Goal: Task Accomplishment & Management: Complete application form

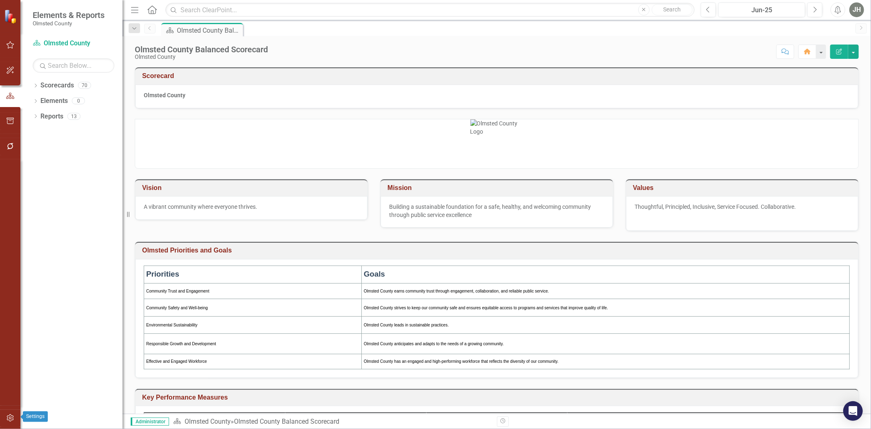
click at [11, 418] on icon "button" at bounding box center [10, 417] width 7 height 7
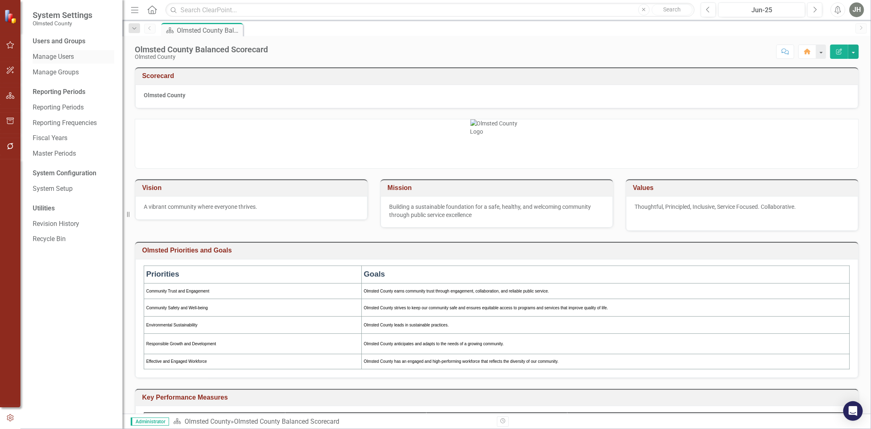
click at [59, 57] on link "Manage Users" at bounding box center [74, 56] width 82 height 9
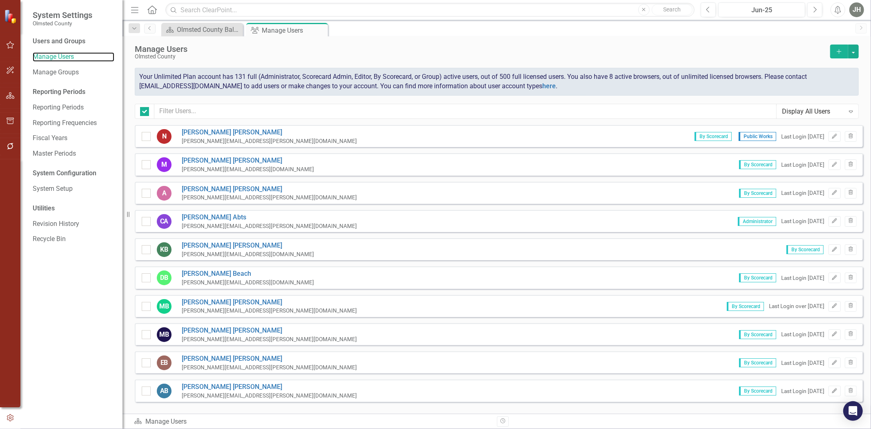
checkbox input "false"
click at [837, 51] on icon "Add" at bounding box center [839, 52] width 7 height 6
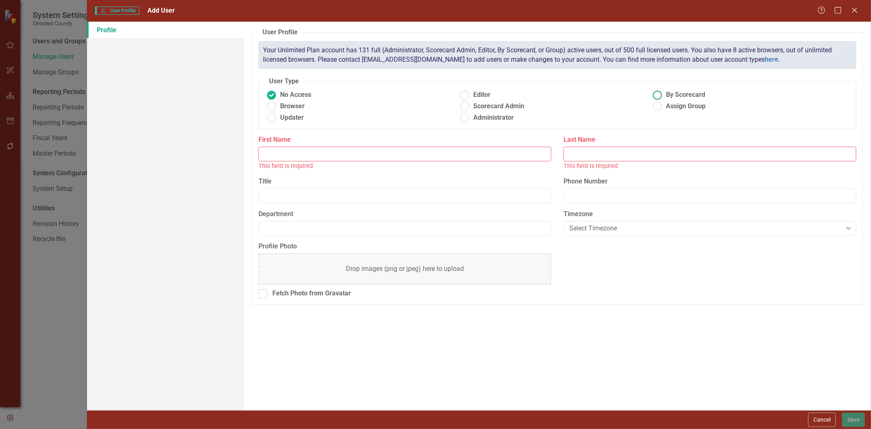
click at [659, 96] on ins at bounding box center [658, 95] width 13 height 13
click at [659, 96] on input "By Scorecard" at bounding box center [658, 95] width 13 height 13
radio input "true"
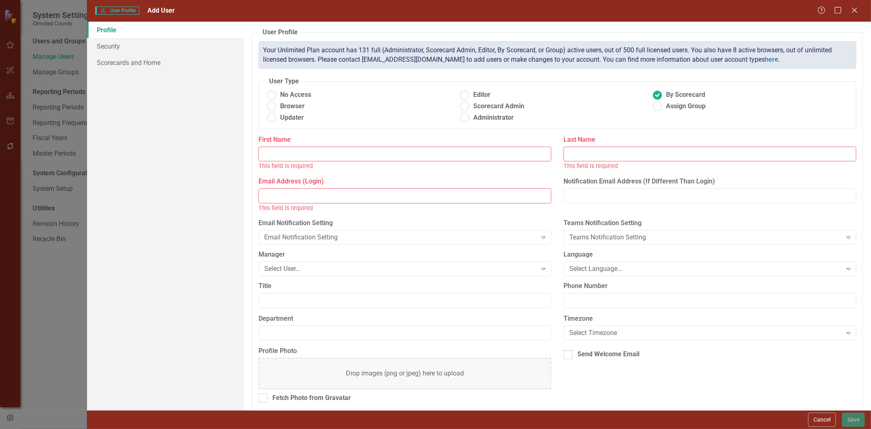
click at [444, 158] on input "First Name" at bounding box center [405, 154] width 293 height 15
click at [337, 152] on input "[PERSON_NAME]" at bounding box center [405, 154] width 293 height 15
type input "[PERSON_NAME]"
click at [591, 158] on input "Last Name" at bounding box center [710, 154] width 293 height 15
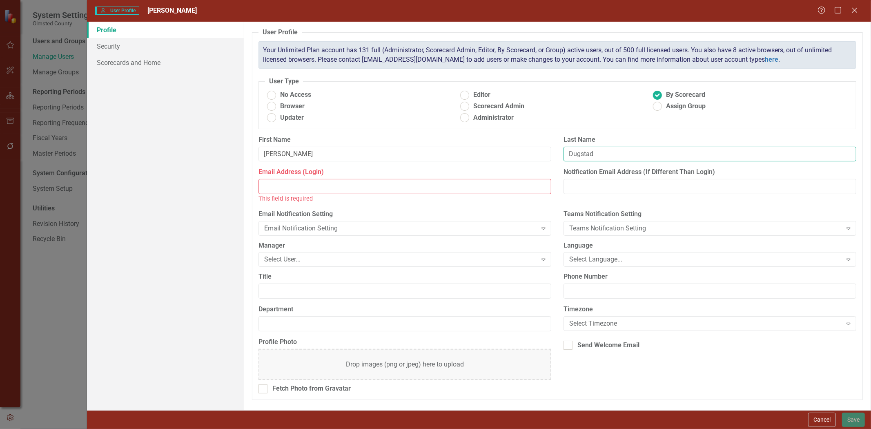
type input "Dugstad"
click at [309, 192] on input "Email Address (Login)" at bounding box center [405, 186] width 293 height 15
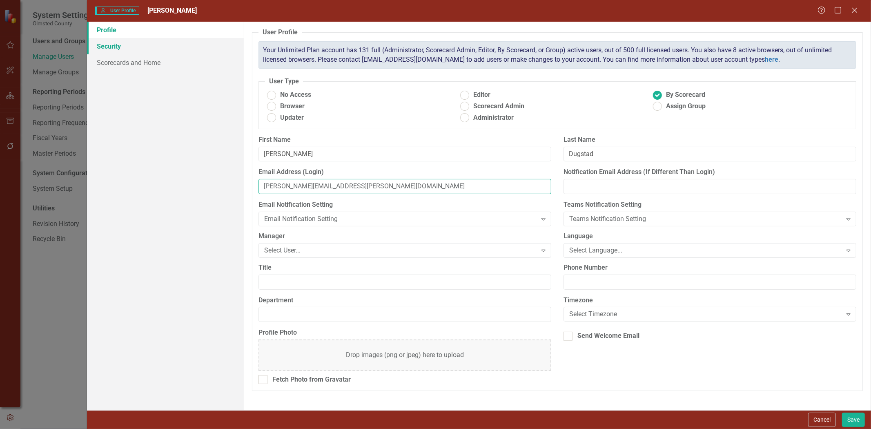
type input "[PERSON_NAME][EMAIL_ADDRESS][PERSON_NAME][DOMAIN_NAME]"
click at [108, 44] on link "Security" at bounding box center [165, 46] width 157 height 16
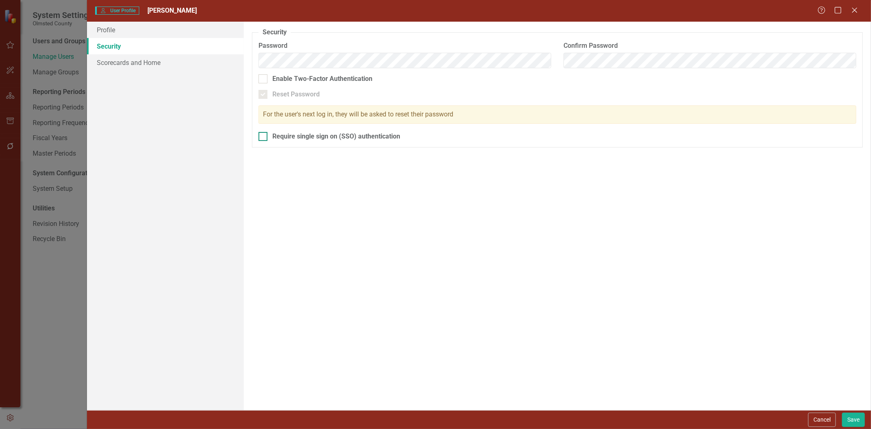
click at [262, 141] on div at bounding box center [263, 136] width 9 height 9
click at [262, 137] on input "Require single sign on (SSO) authentication" at bounding box center [261, 134] width 5 height 5
checkbox input "true"
click at [112, 62] on link "Scorecards and Home" at bounding box center [165, 62] width 157 height 16
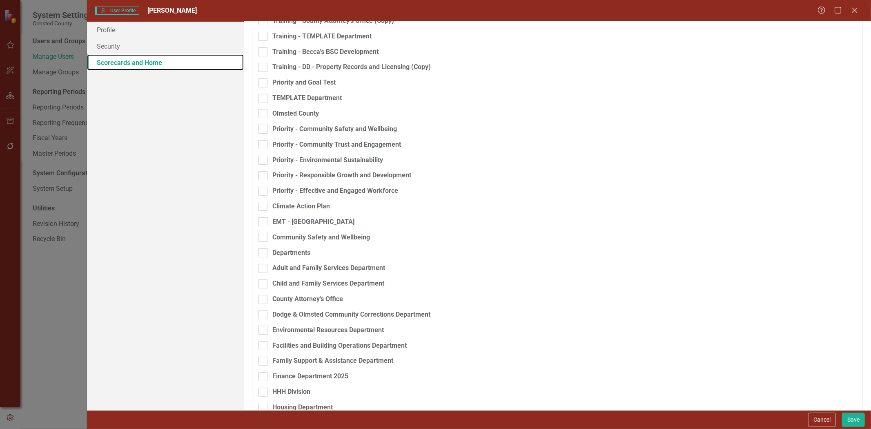
scroll to position [181, 0]
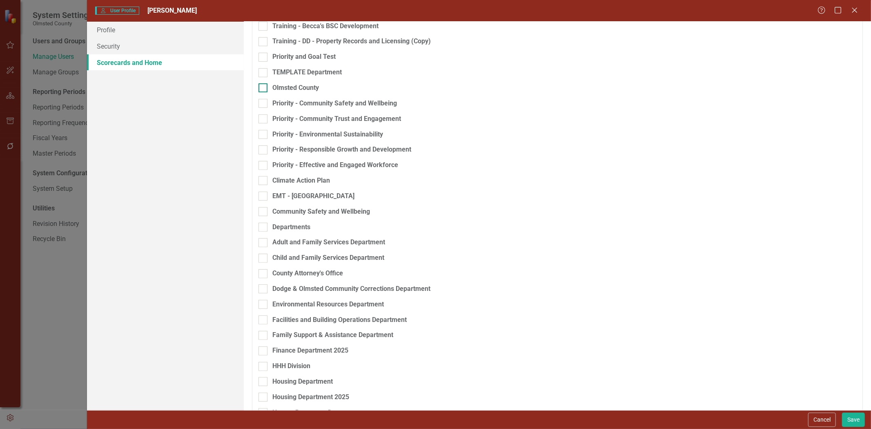
click at [264, 92] on div at bounding box center [263, 87] width 9 height 9
click at [264, 89] on input "Olmsted County" at bounding box center [261, 85] width 5 height 5
checkbox input "true"
click at [263, 108] on div at bounding box center [263, 103] width 9 height 9
click at [263, 104] on input "Priority - Community Safety and Wellbeing" at bounding box center [261, 101] width 5 height 5
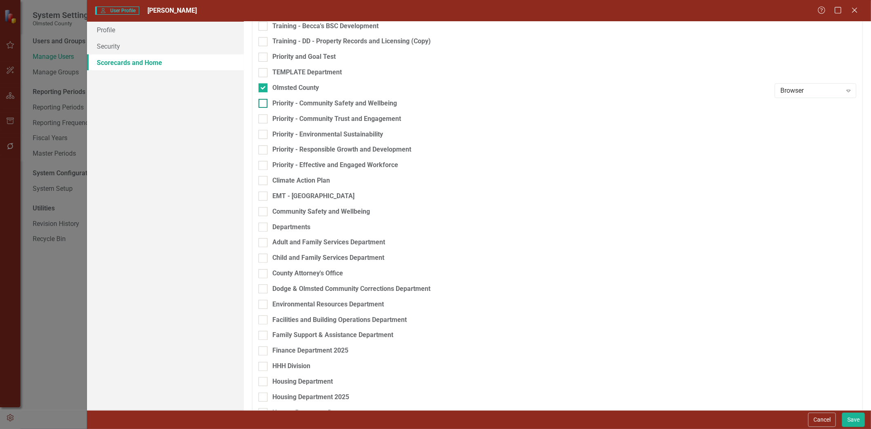
checkbox input "true"
click at [264, 123] on div at bounding box center [263, 118] width 9 height 9
click at [264, 120] on input "Priority - Community Trust and Engagement" at bounding box center [261, 116] width 5 height 5
checkbox input "true"
drag, startPoint x: 264, startPoint y: 145, endPoint x: 267, endPoint y: 154, distance: 9.8
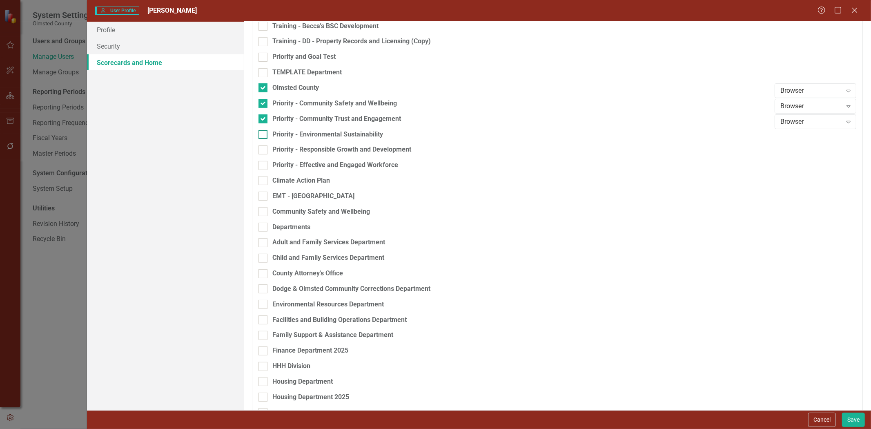
click at [265, 139] on div at bounding box center [263, 134] width 9 height 9
click at [264, 135] on input "Priority - Environmental Sustainability" at bounding box center [261, 132] width 5 height 5
checkbox input "true"
drag, startPoint x: 266, startPoint y: 160, endPoint x: 266, endPoint y: 170, distance: 10.2
click at [266, 154] on div at bounding box center [263, 149] width 9 height 9
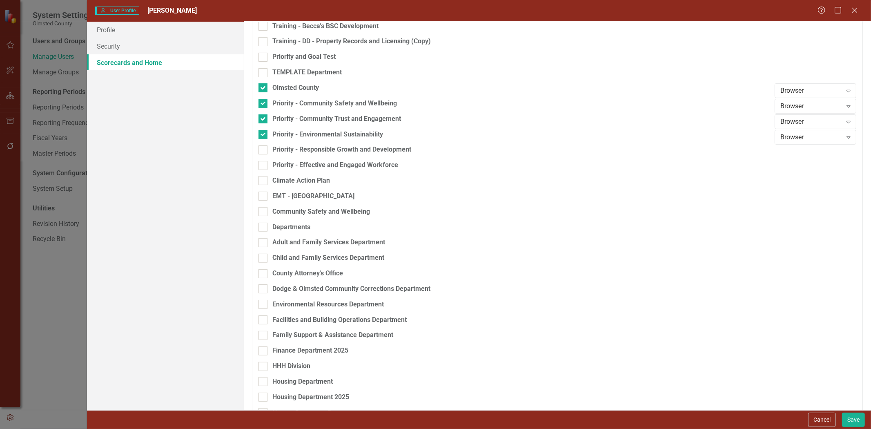
click at [264, 151] on input "Priority - Responsible Growth and Development" at bounding box center [261, 147] width 5 height 5
checkbox input "true"
click at [264, 170] on div at bounding box center [263, 165] width 9 height 9
click at [264, 166] on input "Priority - Effective and Engaged Workforce" at bounding box center [261, 163] width 5 height 5
checkbox input "true"
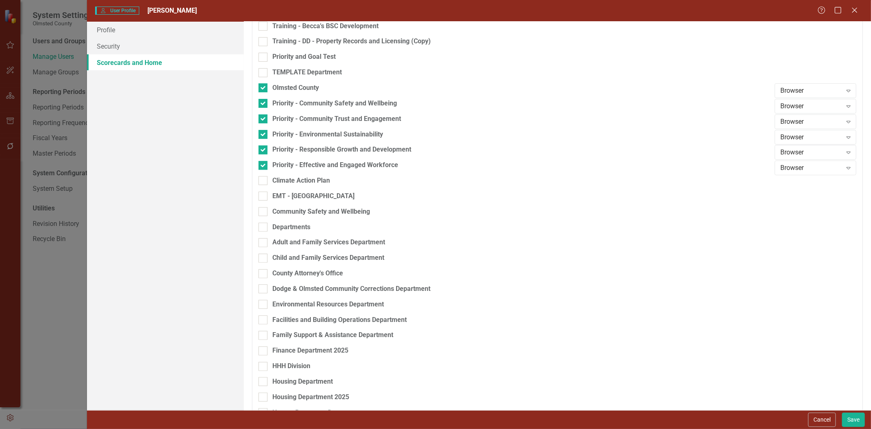
drag, startPoint x: 263, startPoint y: 192, endPoint x: 260, endPoint y: 203, distance: 11.9
click at [263, 181] on input "Climate Action Plan" at bounding box center [261, 178] width 5 height 5
checkbox input "true"
click at [264, 201] on div at bounding box center [263, 196] width 9 height 9
click at [264, 197] on input "EMT - [GEOGRAPHIC_DATA]" at bounding box center [261, 194] width 5 height 5
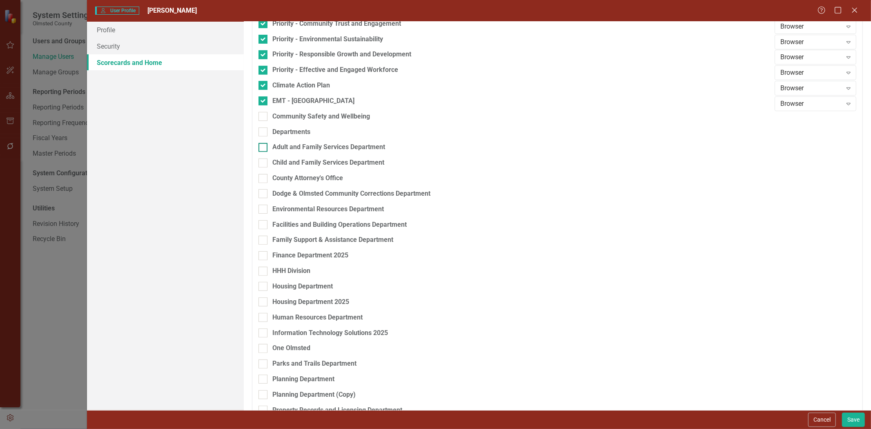
scroll to position [303, 0]
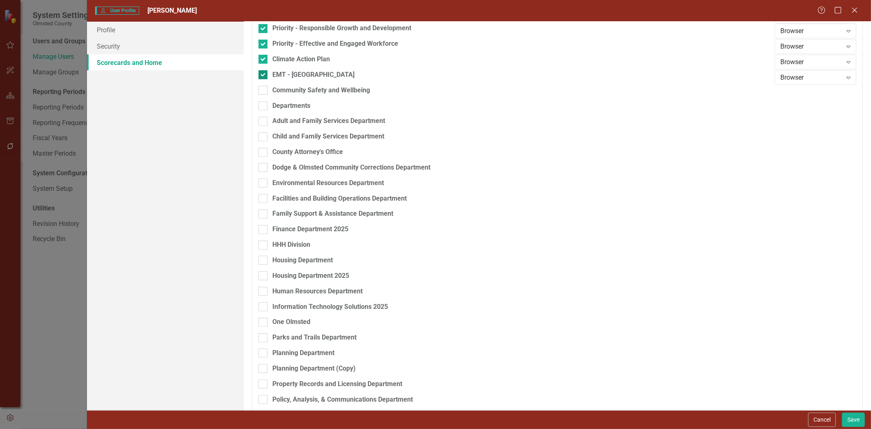
click at [263, 76] on input "EMT - [GEOGRAPHIC_DATA]" at bounding box center [261, 72] width 5 height 5
checkbox input "false"
click at [262, 122] on input "Adult and Family Services Department" at bounding box center [261, 119] width 5 height 5
checkbox input "true"
click at [260, 138] on input "Child and Family Services Department" at bounding box center [261, 134] width 5 height 5
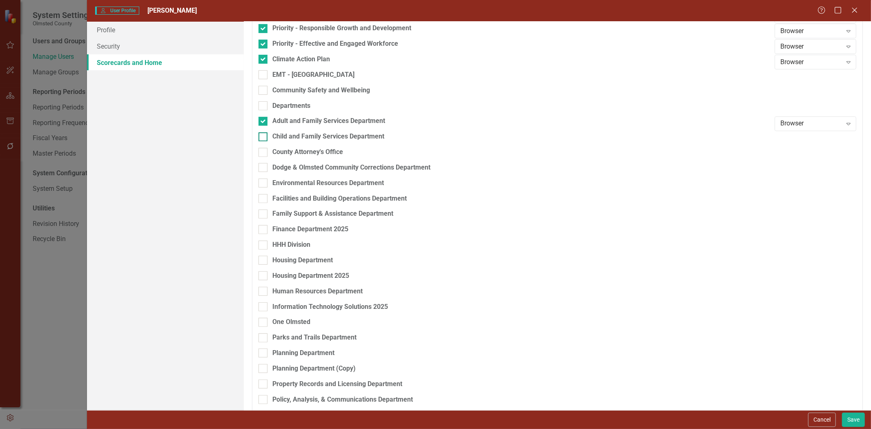
checkbox input "true"
click at [266, 157] on div at bounding box center [263, 152] width 9 height 9
click at [264, 153] on input "County Attorney's Office" at bounding box center [261, 150] width 5 height 5
checkbox input "true"
click at [263, 172] on div at bounding box center [263, 167] width 9 height 9
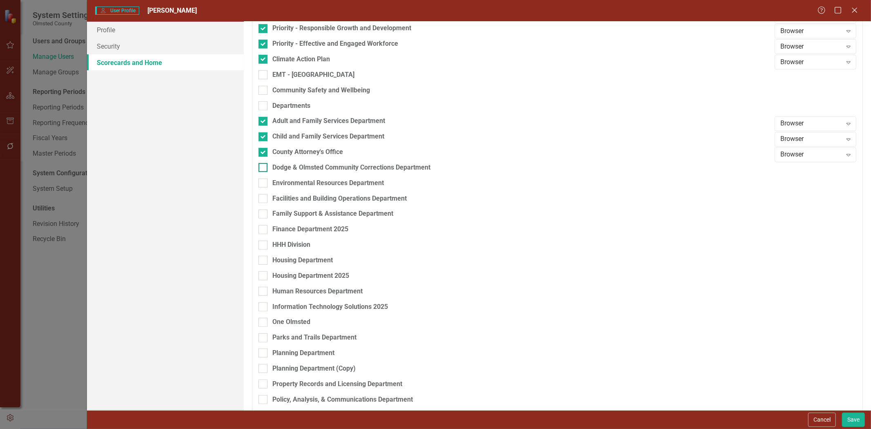
click at [263, 168] on input "Dodge & Olmsted Community Corrections Department" at bounding box center [261, 165] width 5 height 5
checkbox input "true"
click at [265, 187] on div at bounding box center [263, 183] width 9 height 9
click at [264, 184] on input "Environmental Resources Department" at bounding box center [261, 181] width 5 height 5
checkbox input "true"
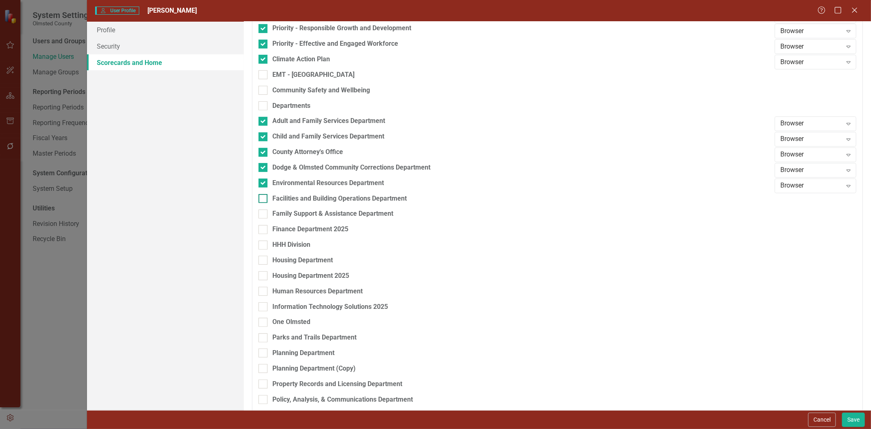
click at [265, 203] on div at bounding box center [263, 198] width 9 height 9
click at [264, 199] on input "Facilities and Building Operations Department" at bounding box center [261, 196] width 5 height 5
checkbox input "true"
click at [266, 219] on div at bounding box center [263, 214] width 9 height 9
click at [264, 215] on input "Family Support & Assistance Department" at bounding box center [261, 212] width 5 height 5
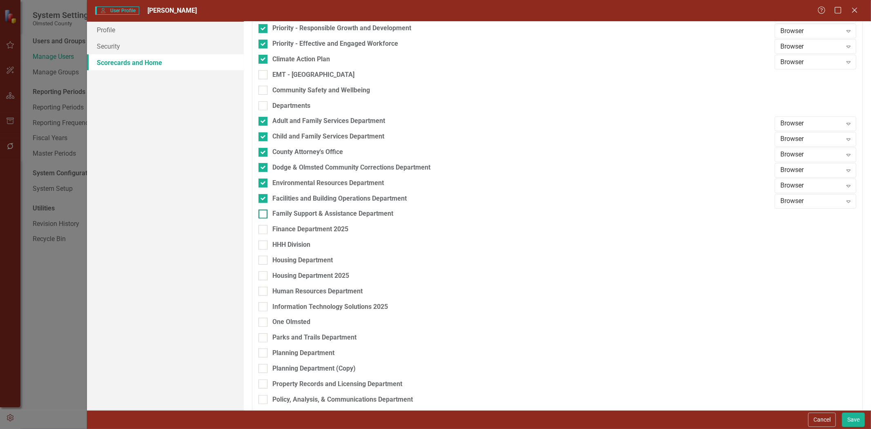
checkbox input "true"
click at [264, 234] on div at bounding box center [263, 229] width 9 height 9
click at [264, 230] on input "Finance Department 2025" at bounding box center [261, 227] width 5 height 5
checkbox input "true"
click at [263, 246] on input "HHH Division" at bounding box center [261, 243] width 5 height 5
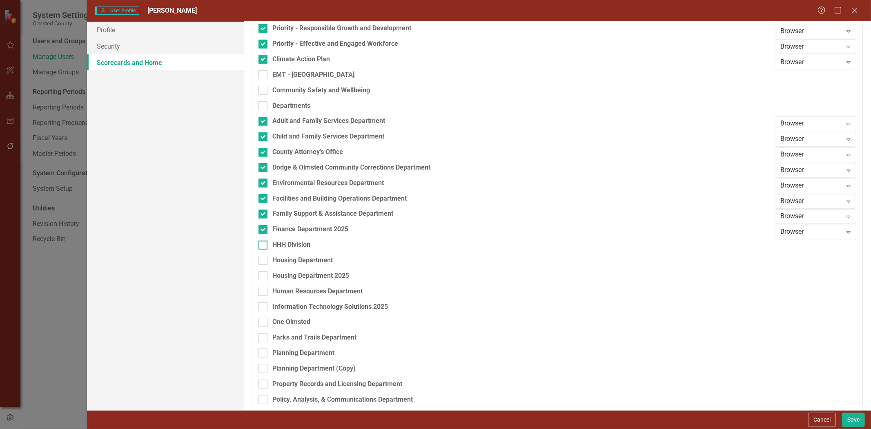
checkbox input "true"
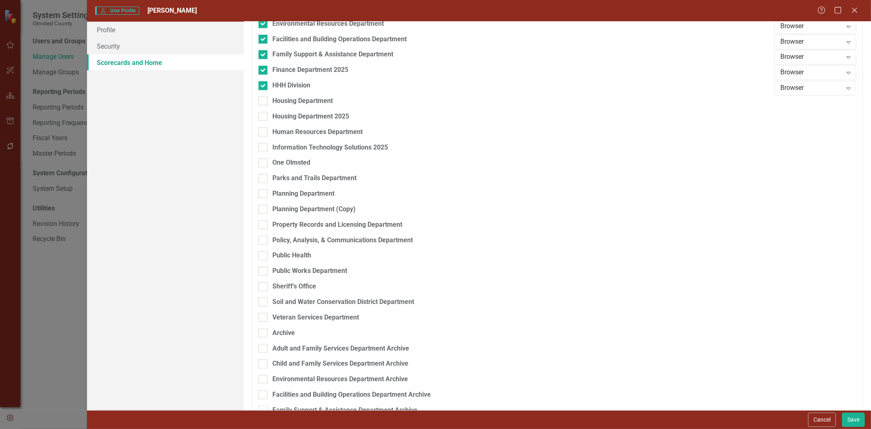
scroll to position [484, 0]
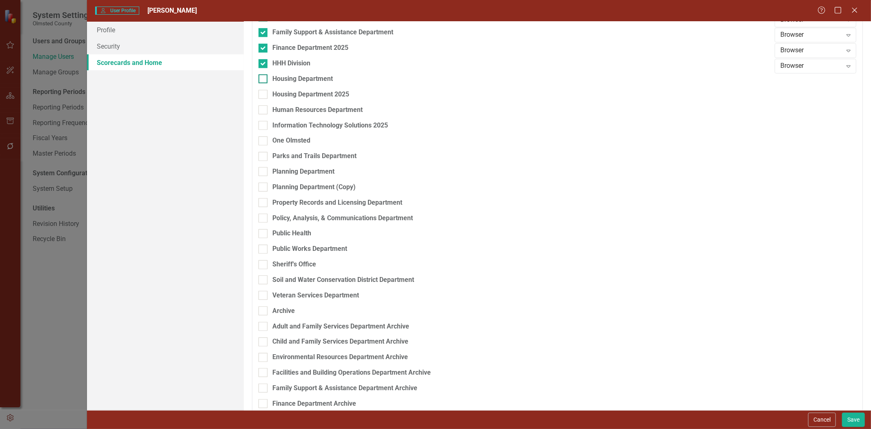
click at [265, 83] on div at bounding box center [263, 78] width 9 height 9
click at [264, 80] on input "Housing Department" at bounding box center [261, 76] width 5 height 5
checkbox input "true"
click at [827, 87] on div "Browser" at bounding box center [812, 81] width 62 height 9
click at [803, 158] on div "Scorecard Admin" at bounding box center [811, 160] width 69 height 9
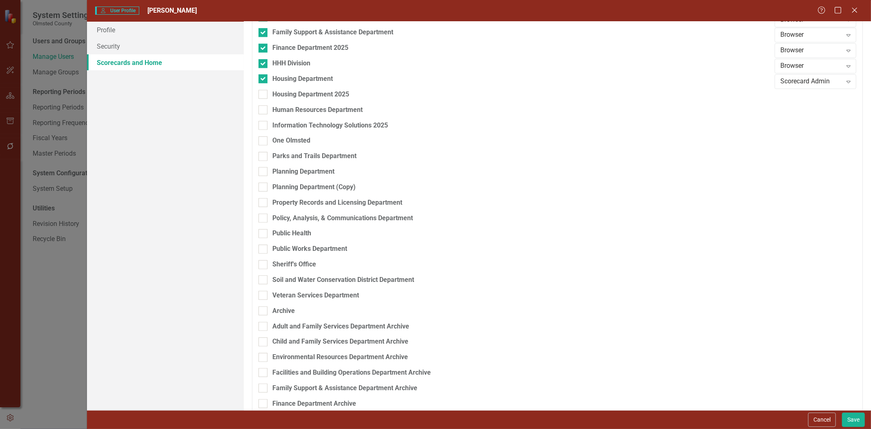
click at [258, 116] on fieldset "Select Scorecards Training - Olmsted County Training - Community Safety and Wel…" at bounding box center [557, 168] width 611 height 1111
click at [262, 95] on input "Housing Department 2025" at bounding box center [261, 92] width 5 height 5
checkbox input "true"
click at [809, 102] on div "Browser" at bounding box center [812, 96] width 62 height 9
drag, startPoint x: 808, startPoint y: 178, endPoint x: 363, endPoint y: 147, distance: 446.3
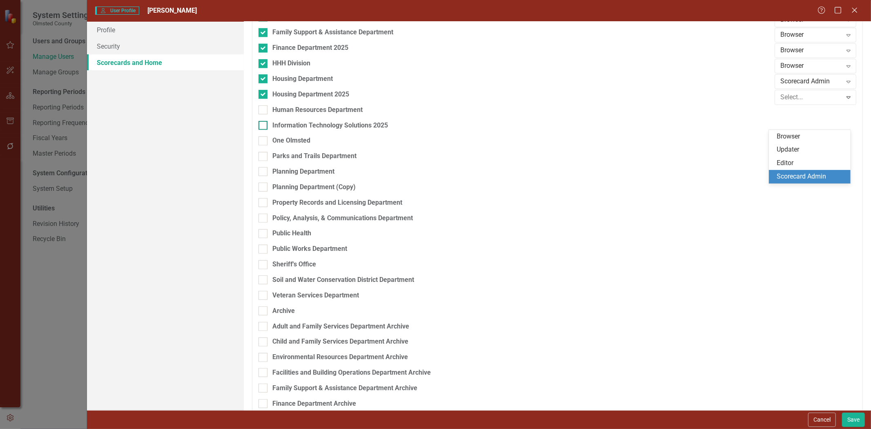
click at [807, 176] on div "Scorecard Admin" at bounding box center [811, 176] width 69 height 9
click at [266, 114] on div at bounding box center [263, 109] width 9 height 9
click at [264, 111] on input "Human Resources Department" at bounding box center [261, 107] width 5 height 5
checkbox input "true"
click at [264, 130] on div at bounding box center [263, 125] width 9 height 9
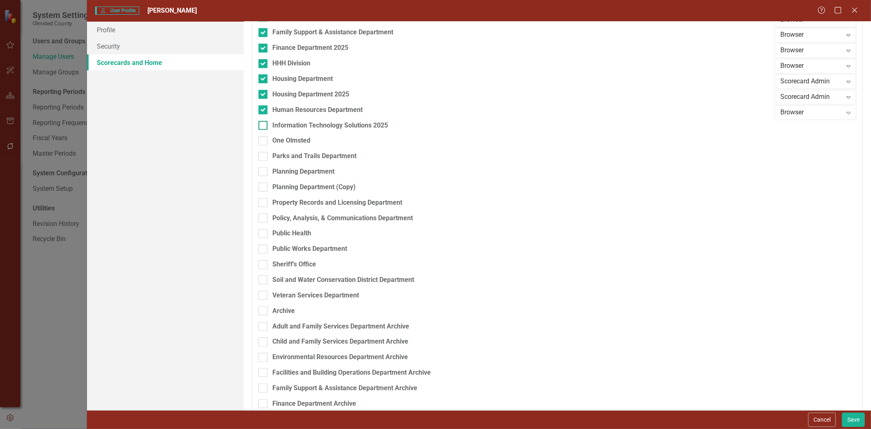
click at [264, 126] on input "Information Technology Solutions 2025" at bounding box center [261, 123] width 5 height 5
checkbox input "true"
click at [264, 145] on div at bounding box center [263, 140] width 9 height 9
click at [264, 142] on input "One Olmsted" at bounding box center [261, 138] width 5 height 5
checkbox input "true"
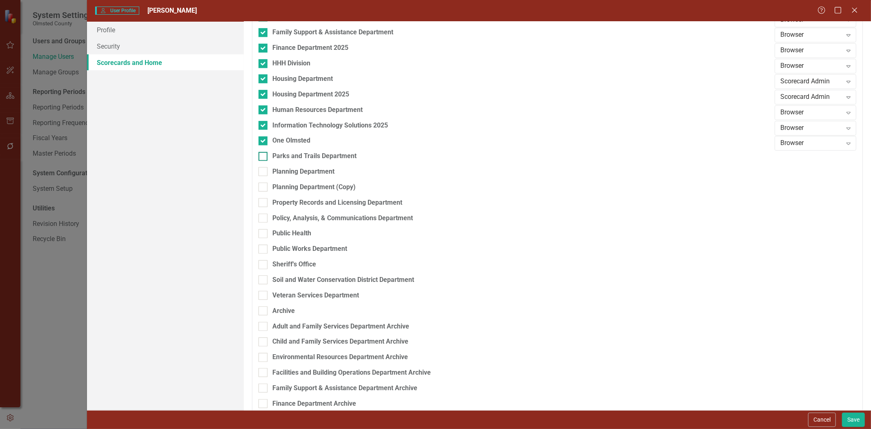
click at [265, 161] on div at bounding box center [263, 156] width 9 height 9
click at [264, 157] on input "Parks and Trails Department" at bounding box center [261, 154] width 5 height 5
checkbox input "true"
click at [268, 176] on div "Planning Department" at bounding box center [515, 171] width 512 height 9
click at [264, 172] on input "Planning Department" at bounding box center [261, 169] width 5 height 5
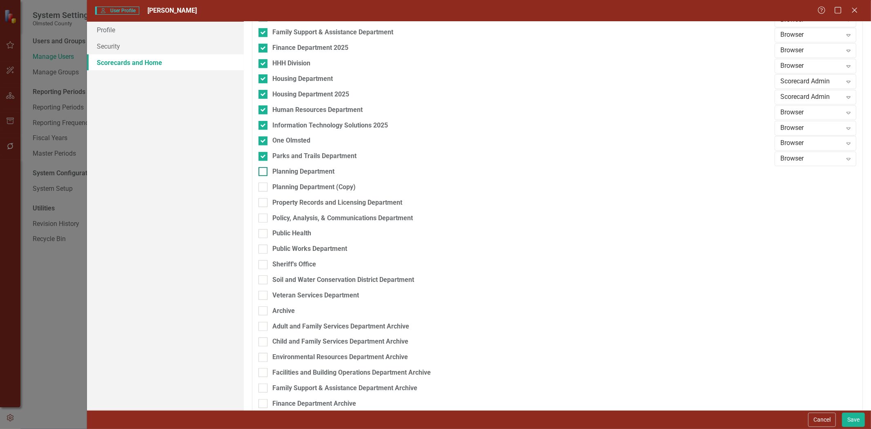
checkbox input "true"
click at [266, 207] on div at bounding box center [263, 202] width 9 height 9
click at [264, 203] on input "Property Records and Licensing Department" at bounding box center [261, 200] width 5 height 5
checkbox input "true"
click at [264, 223] on div at bounding box center [263, 218] width 9 height 9
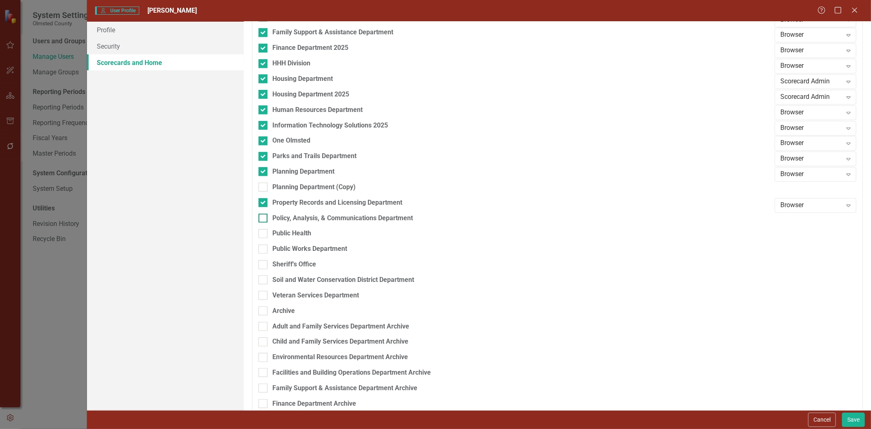
click at [264, 219] on input "Policy, Analysis, & Communications Department" at bounding box center [261, 216] width 5 height 5
checkbox input "true"
click at [262, 234] on input "Public Health" at bounding box center [261, 231] width 5 height 5
checkbox input "true"
click at [267, 254] on div at bounding box center [263, 249] width 9 height 9
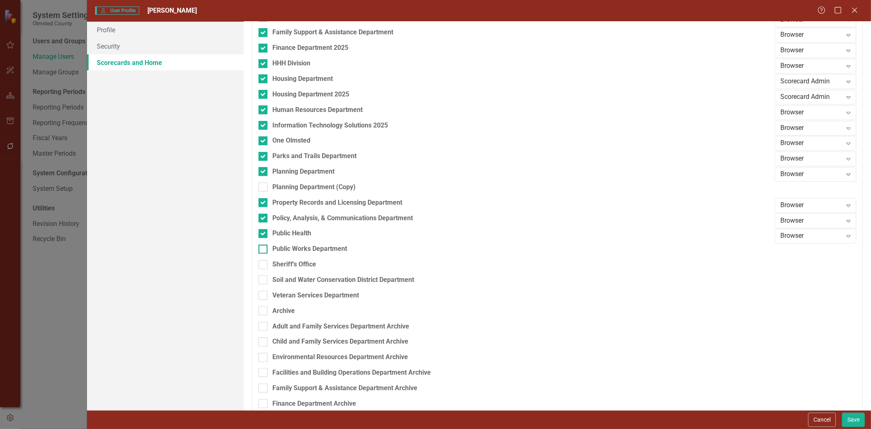
click at [264, 250] on input "Public Works Department" at bounding box center [261, 247] width 5 height 5
checkbox input "true"
click at [264, 269] on div at bounding box center [263, 264] width 9 height 9
click at [264, 266] on input "Sheriff's Office" at bounding box center [261, 262] width 5 height 5
checkbox input "true"
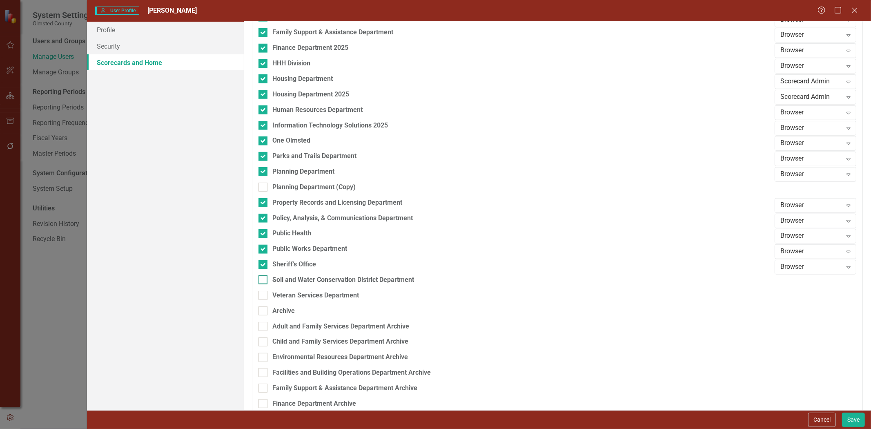
click at [262, 284] on div at bounding box center [263, 279] width 9 height 9
click at [262, 281] on input "Soil and Water Conservation District Department" at bounding box center [261, 277] width 5 height 5
checkbox input "true"
click at [264, 300] on div at bounding box center [263, 295] width 9 height 9
click at [264, 296] on input "Veteran Services Department" at bounding box center [261, 293] width 5 height 5
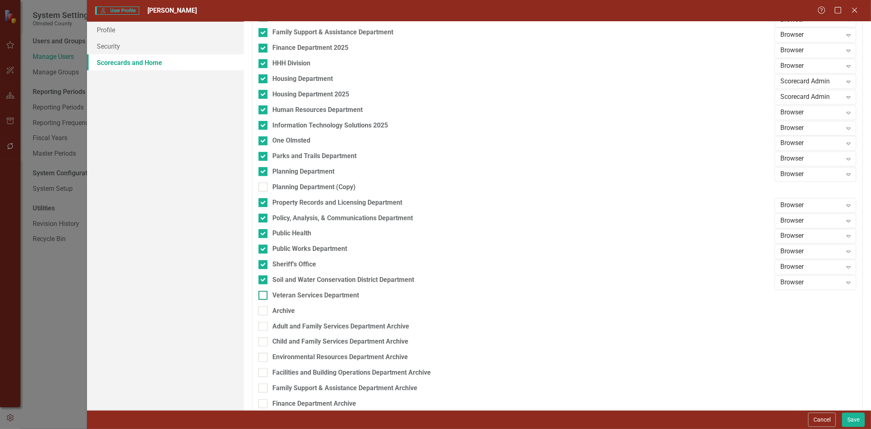
checkbox input "true"
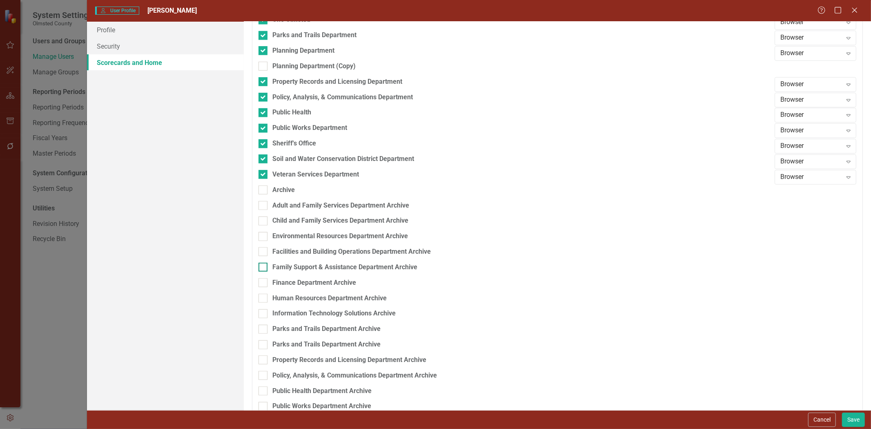
scroll to position [847, 0]
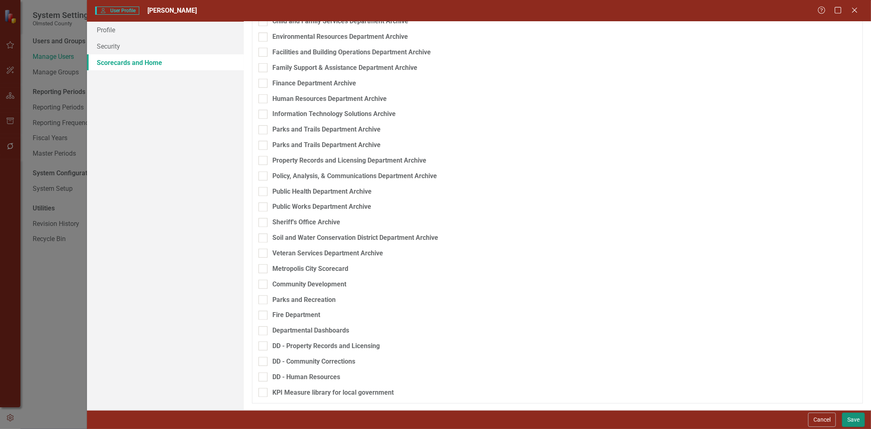
click at [850, 419] on button "Save" at bounding box center [853, 420] width 23 height 14
